Goal: Transaction & Acquisition: Purchase product/service

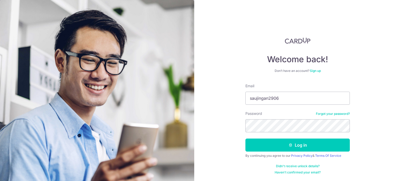
type input "saujingan2906"
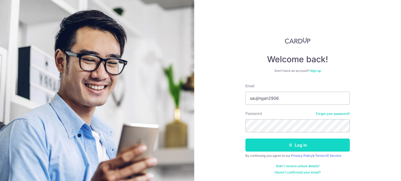
click at [295, 149] on button "Log in" at bounding box center [297, 145] width 104 height 13
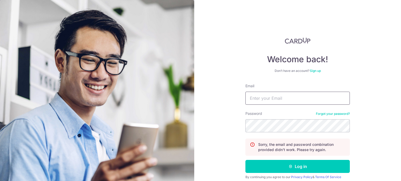
click at [260, 99] on input "Email" at bounding box center [297, 98] width 104 height 13
type input "antih2o@gmail.com"
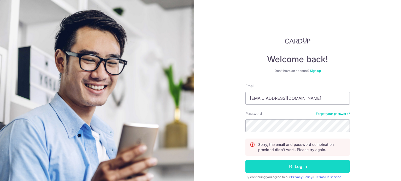
click at [286, 169] on button "Log in" at bounding box center [297, 166] width 104 height 13
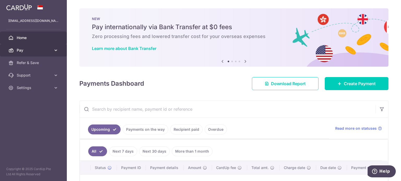
click at [21, 49] on span "Pay" at bounding box center [34, 50] width 34 height 5
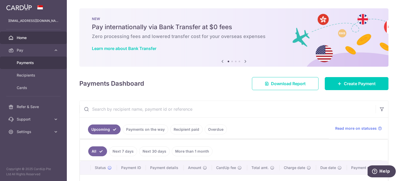
click at [27, 62] on span "Payments" at bounding box center [34, 62] width 34 height 5
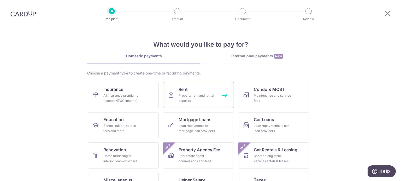
click at [198, 95] on div "Property rent and rental deposits" at bounding box center [197, 98] width 38 height 10
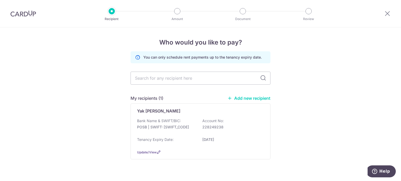
click at [180, 124] on div "Bank Name & SWIFT/BIC: POSB | SWIFT: [SWIFT_CODE] Account No: 228249238" at bounding box center [200, 126] width 127 height 17
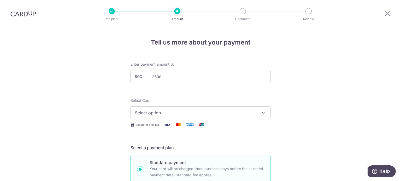
type input "3,500.00"
click at [177, 117] on button "Select option" at bounding box center [200, 112] width 140 height 13
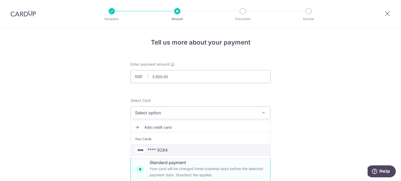
click at [158, 151] on span "**** 9284" at bounding box center [157, 150] width 20 height 6
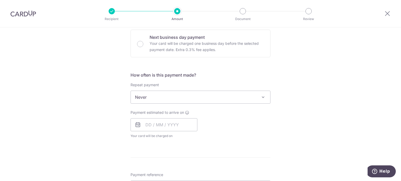
scroll to position [183, 0]
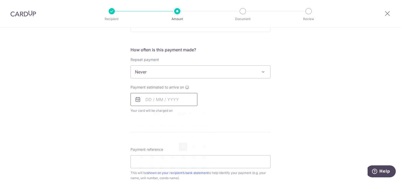
click at [157, 99] on input "text" at bounding box center [163, 99] width 67 height 13
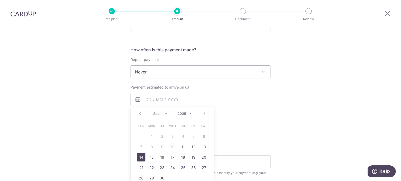
drag, startPoint x: 140, startPoint y: 156, endPoint x: 276, endPoint y: 126, distance: 139.9
click at [140, 156] on link "14" at bounding box center [141, 157] width 8 height 8
type input "[DATE]"
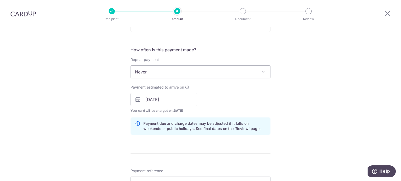
click at [315, 124] on div "Tell us more about your payment Enter payment amount SGD 3,500.00 3500.00 Selec…" at bounding box center [200, 91] width 401 height 493
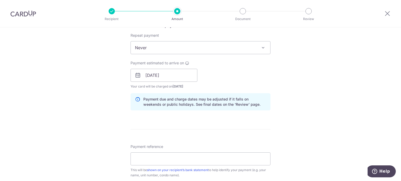
scroll to position [235, 0]
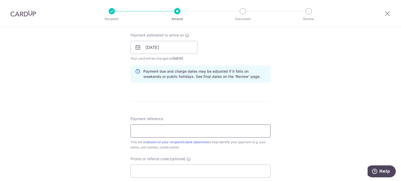
click at [173, 134] on input "Payment reference" at bounding box center [200, 131] width 140 height 13
type input "SUMANG RENTAL FINAL"
click at [186, 174] on input "Promo or referral code (optional)" at bounding box center [200, 171] width 140 height 13
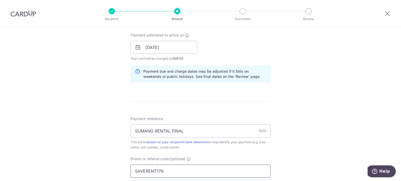
type input "SAVERENT179"
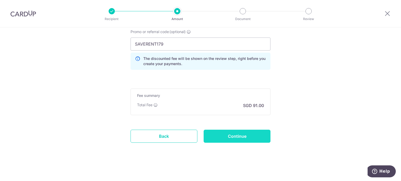
click at [224, 136] on input "Continue" at bounding box center [237, 136] width 67 height 13
type input "Create Schedule"
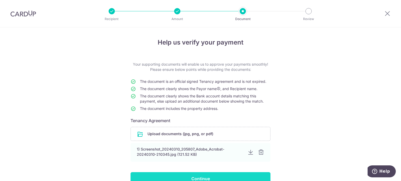
click at [210, 176] on input "Continue" at bounding box center [200, 178] width 140 height 13
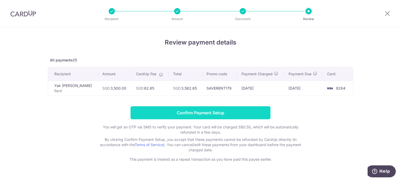
click at [212, 110] on input "Confirm Payment Setup" at bounding box center [200, 112] width 140 height 13
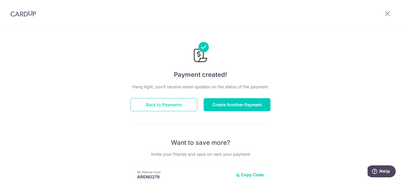
click at [174, 102] on button "Back to Payments" at bounding box center [163, 104] width 67 height 13
